Goal: Information Seeking & Learning: Learn about a topic

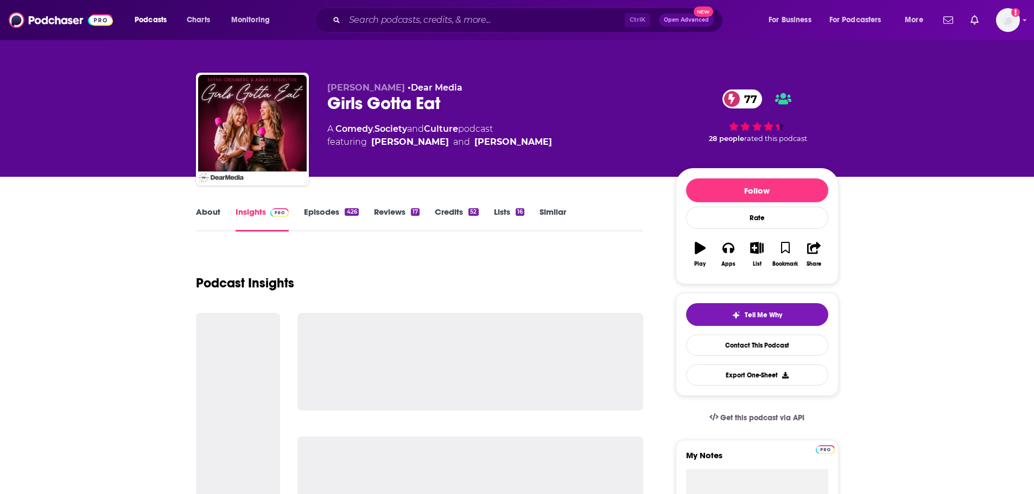
click at [461, 25] on input "Search podcasts, credits, & more..." at bounding box center [485, 19] width 280 height 17
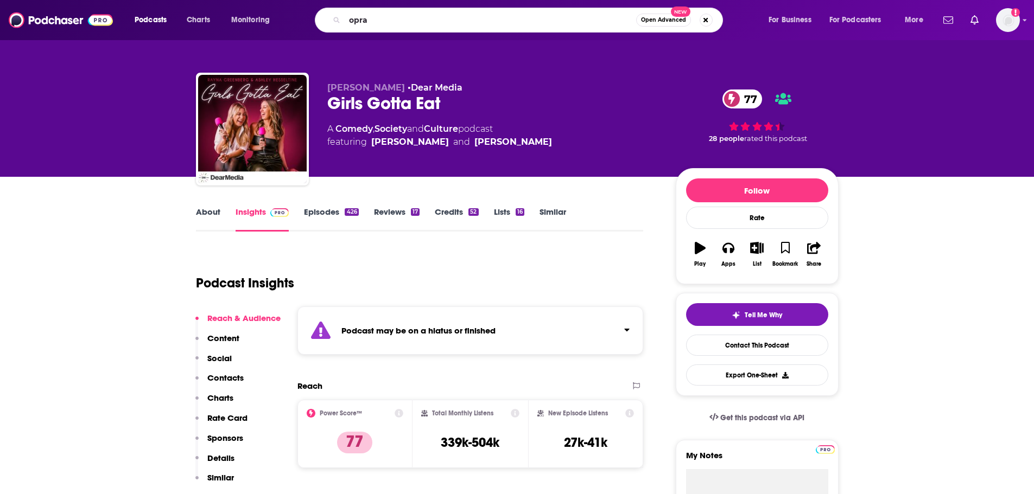
type input "oprah"
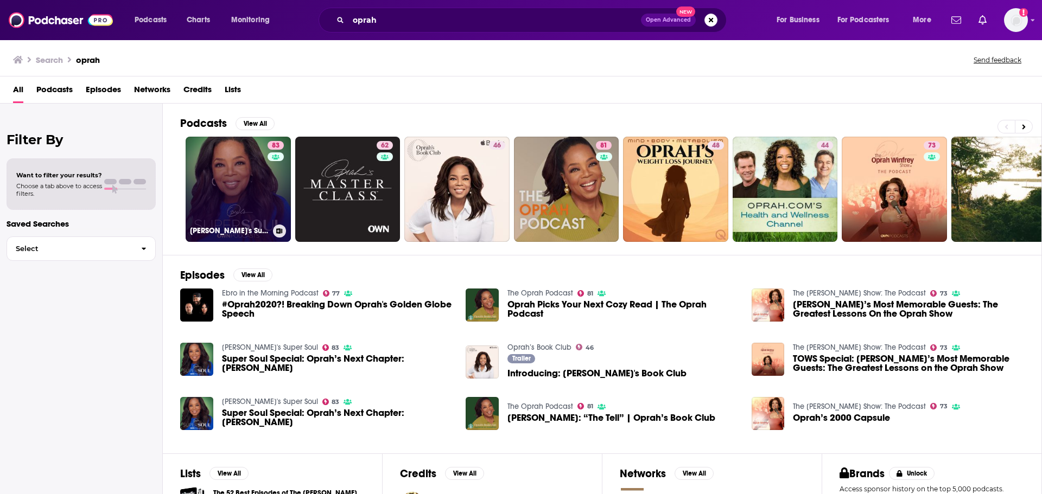
click at [254, 196] on link "83 [PERSON_NAME]'s Super Soul" at bounding box center [238, 189] width 105 height 105
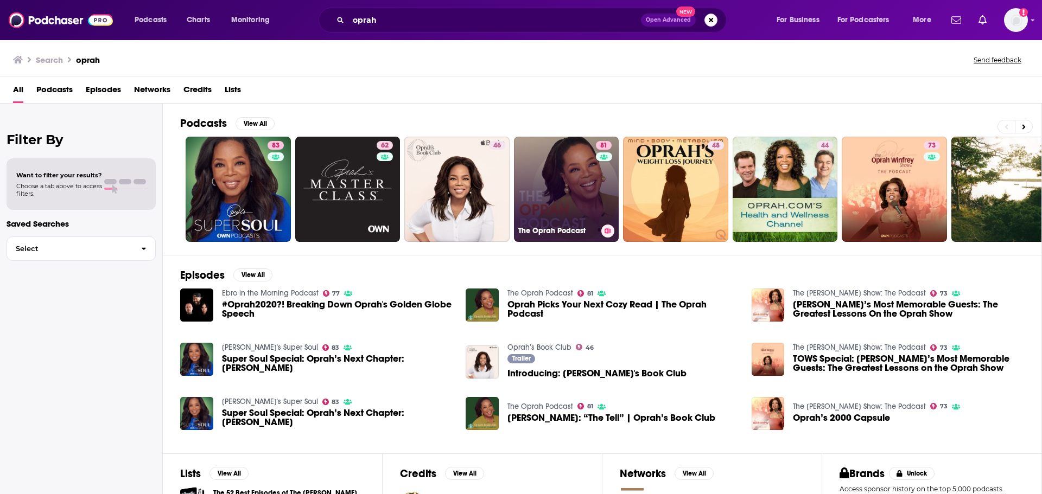
click at [577, 198] on link "81 The Oprah Podcast" at bounding box center [566, 189] width 105 height 105
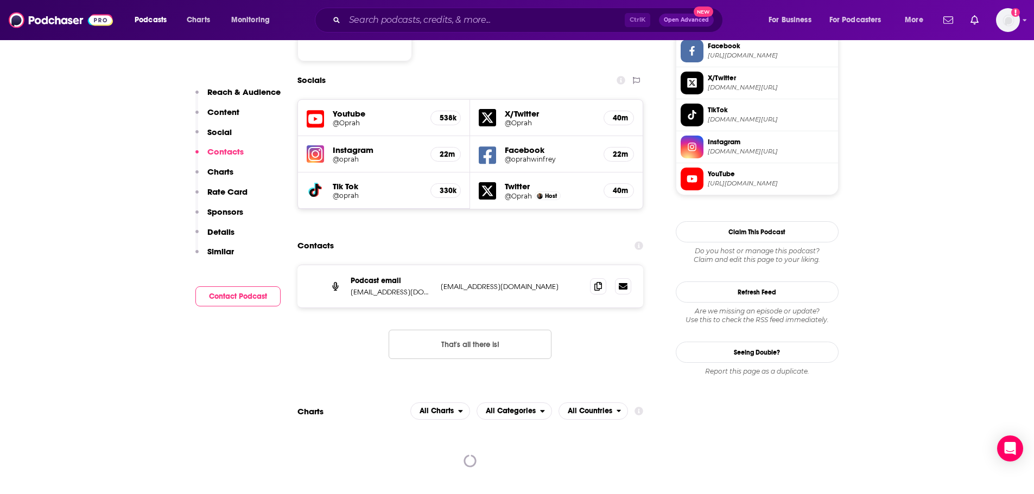
scroll to position [760, 0]
